Goal: Find specific page/section: Find specific page/section

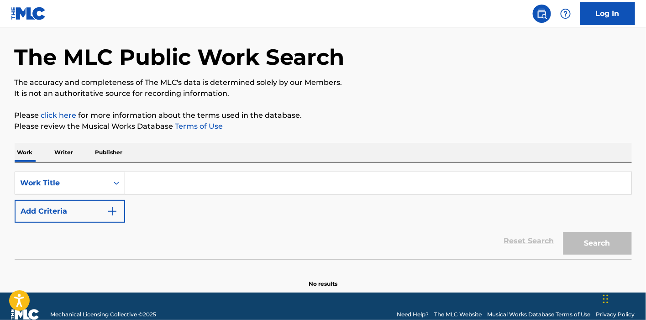
scroll to position [47, 0]
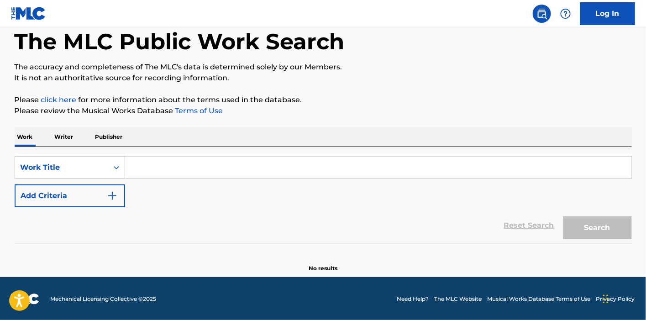
click at [93, 198] on button "Add Criteria" at bounding box center [70, 195] width 110 height 23
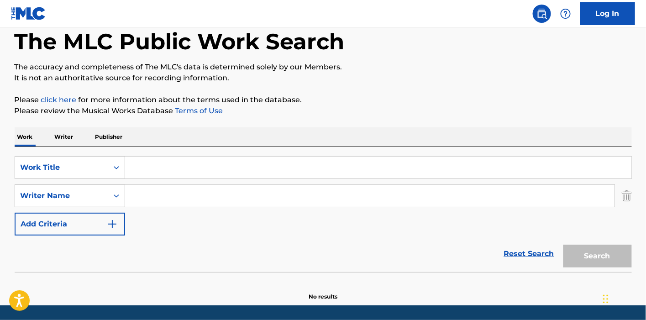
click at [150, 170] on input "Search Form" at bounding box center [378, 167] width 506 height 22
click at [101, 174] on div "Work Title" at bounding box center [61, 167] width 93 height 17
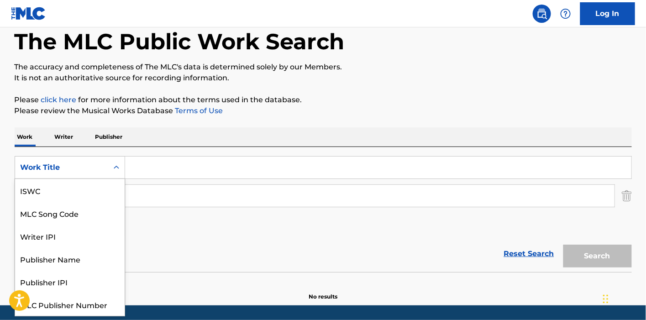
scroll to position [22, 0]
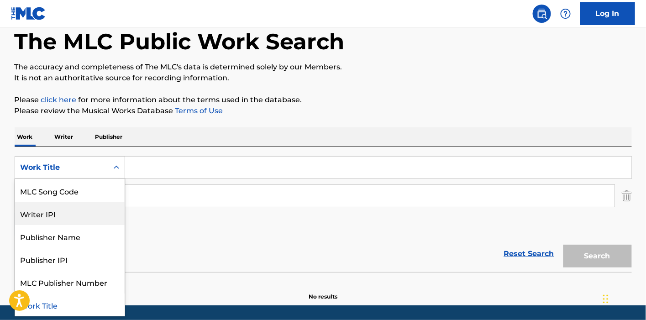
click at [147, 175] on input "Search Form" at bounding box center [378, 167] width 506 height 22
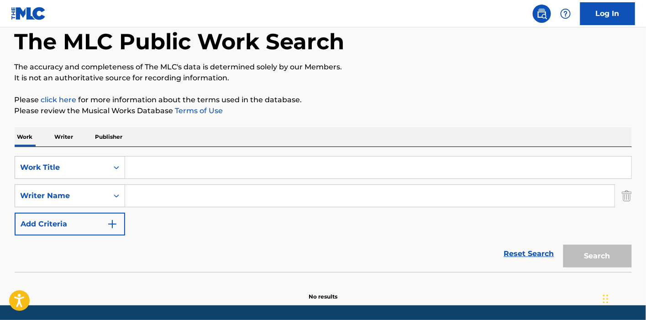
click at [143, 193] on input "Search Form" at bounding box center [369, 196] width 489 height 22
click at [61, 136] on p "Writer" at bounding box center [64, 136] width 24 height 19
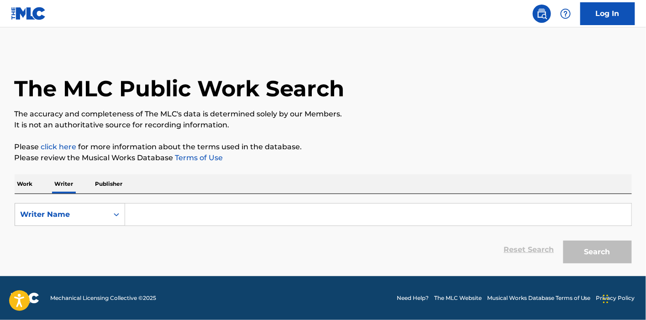
click at [139, 208] on input "Search Form" at bounding box center [378, 214] width 506 height 22
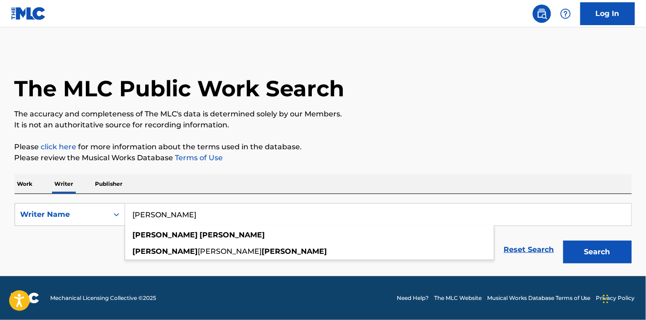
type input "[PERSON_NAME]"
click at [563, 240] on button "Search" at bounding box center [597, 251] width 68 height 23
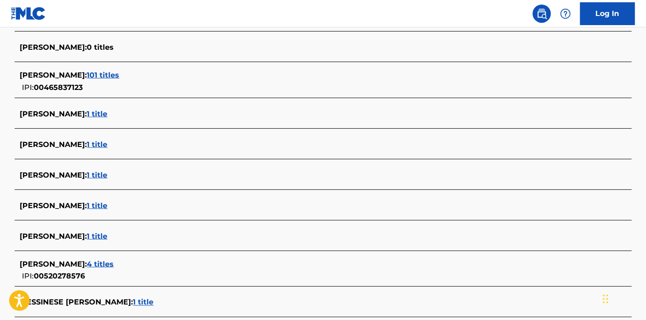
scroll to position [304, 0]
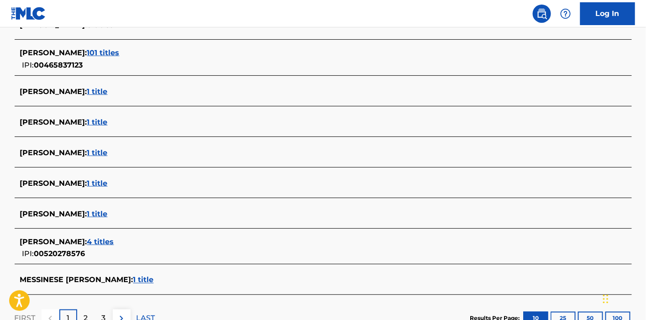
click at [108, 212] on span "1 title" at bounding box center [97, 213] width 21 height 9
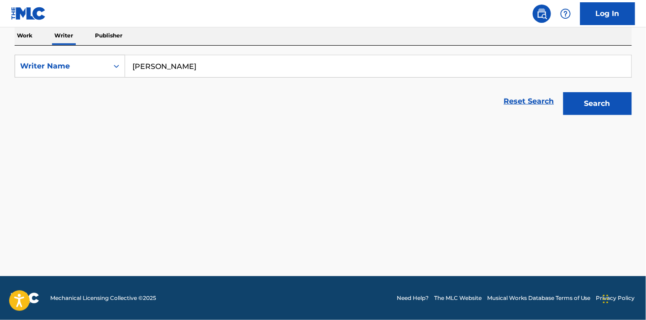
scroll to position [147, 0]
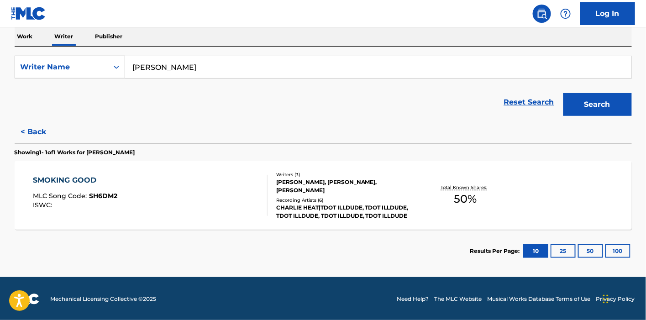
click at [311, 174] on div "Writers ( 3 )" at bounding box center [345, 174] width 138 height 7
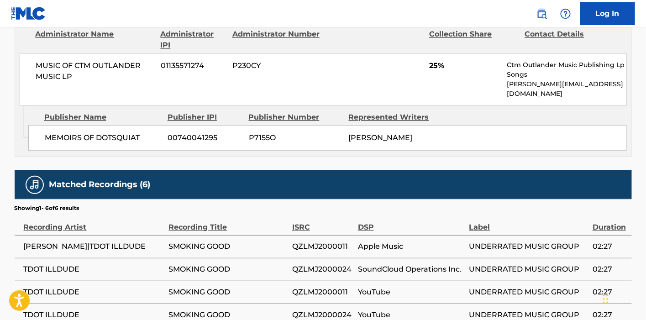
scroll to position [557, 0]
